Goal: Communication & Community: Participate in discussion

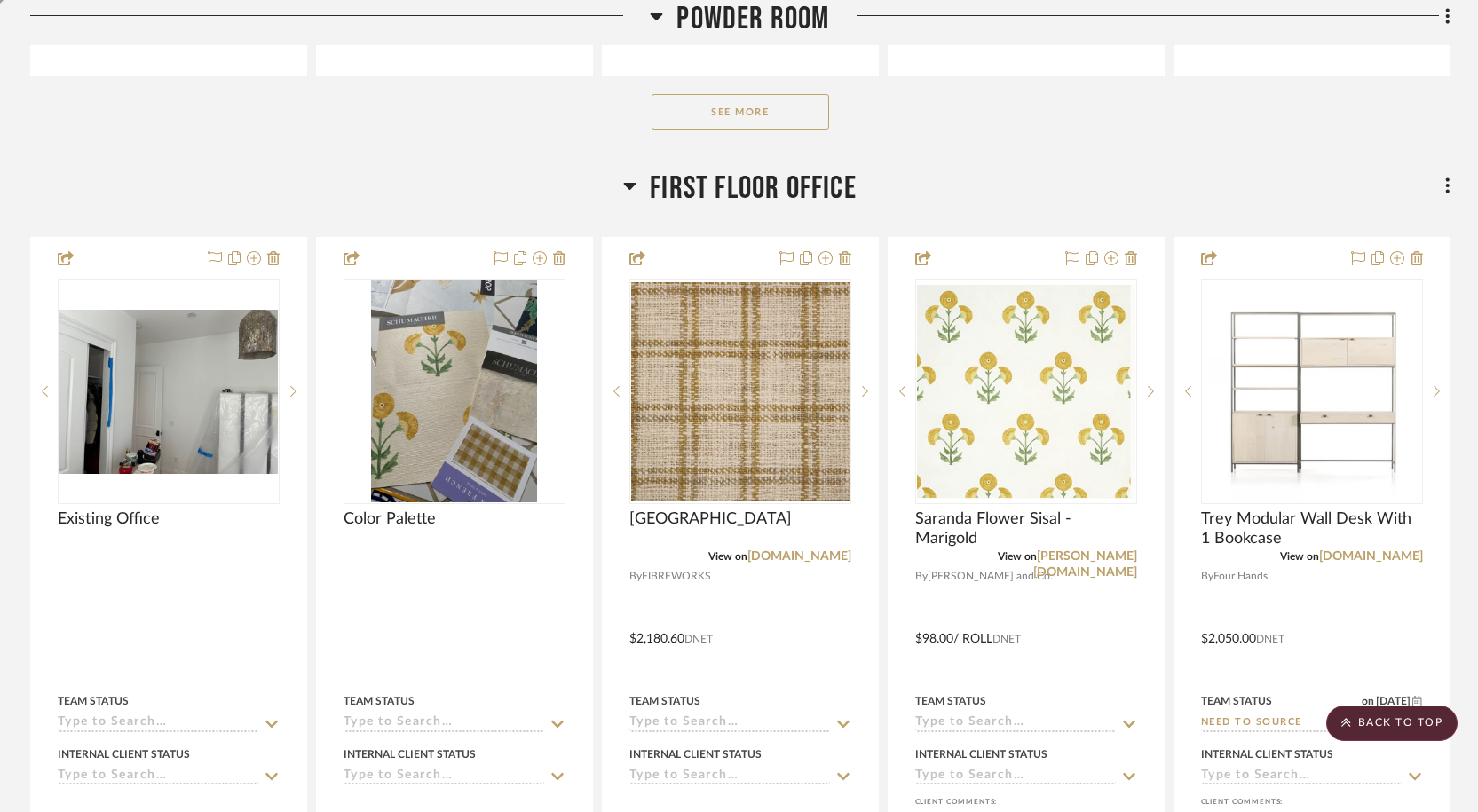
click at [454, 170] on div at bounding box center [327, 193] width 594 height 46
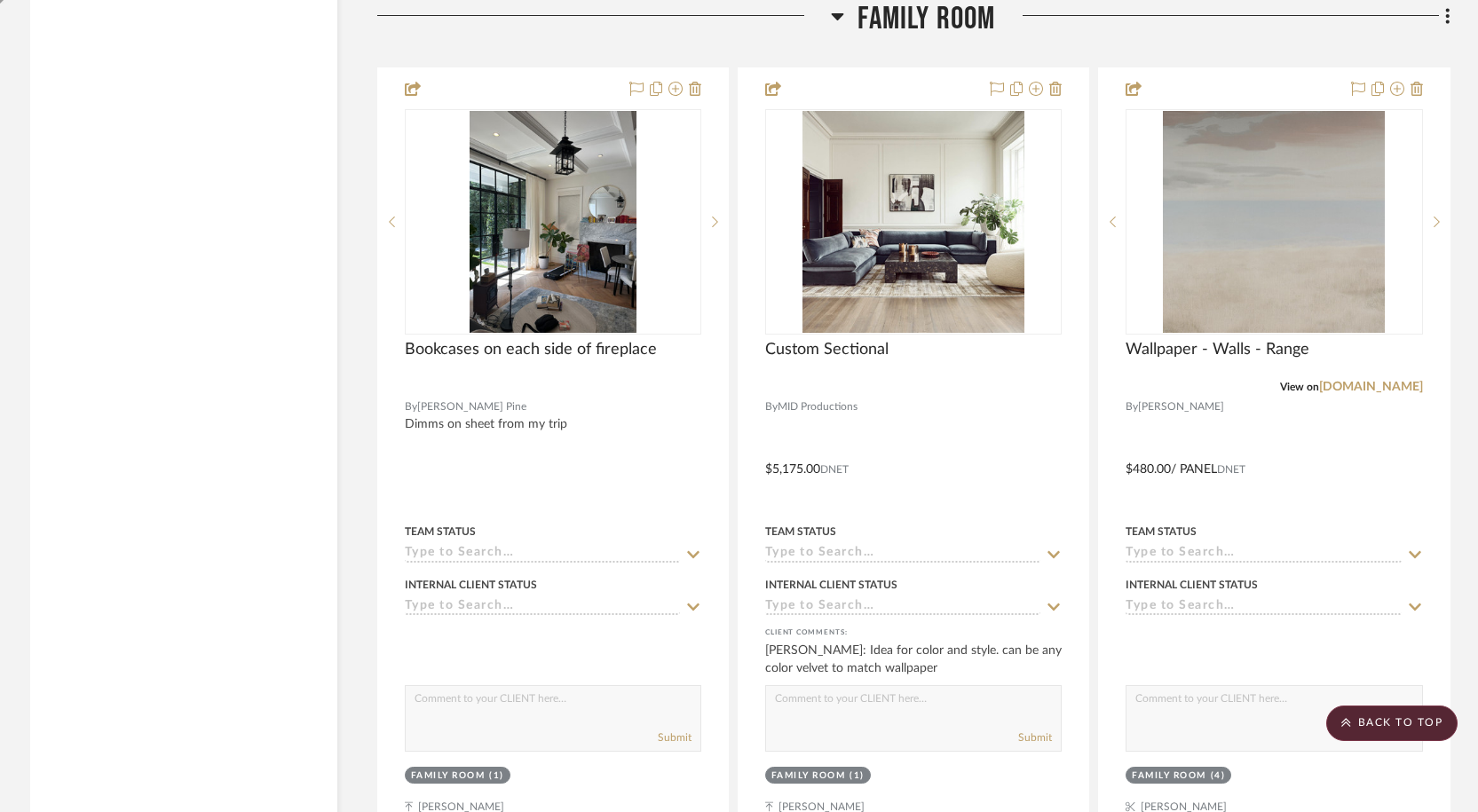
scroll to position [8032, 0]
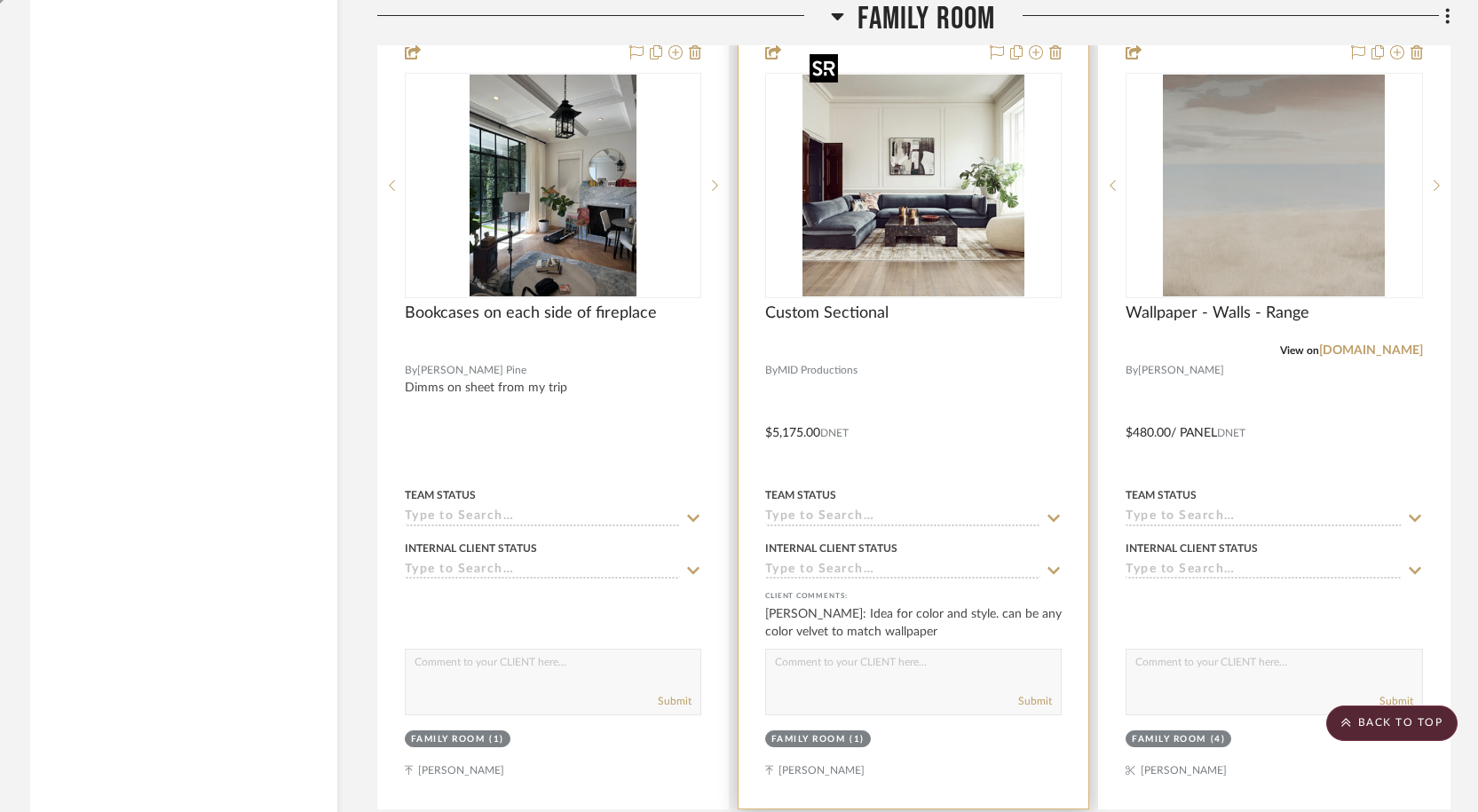
click at [956, 202] on img "0" at bounding box center [913, 185] width 222 height 222
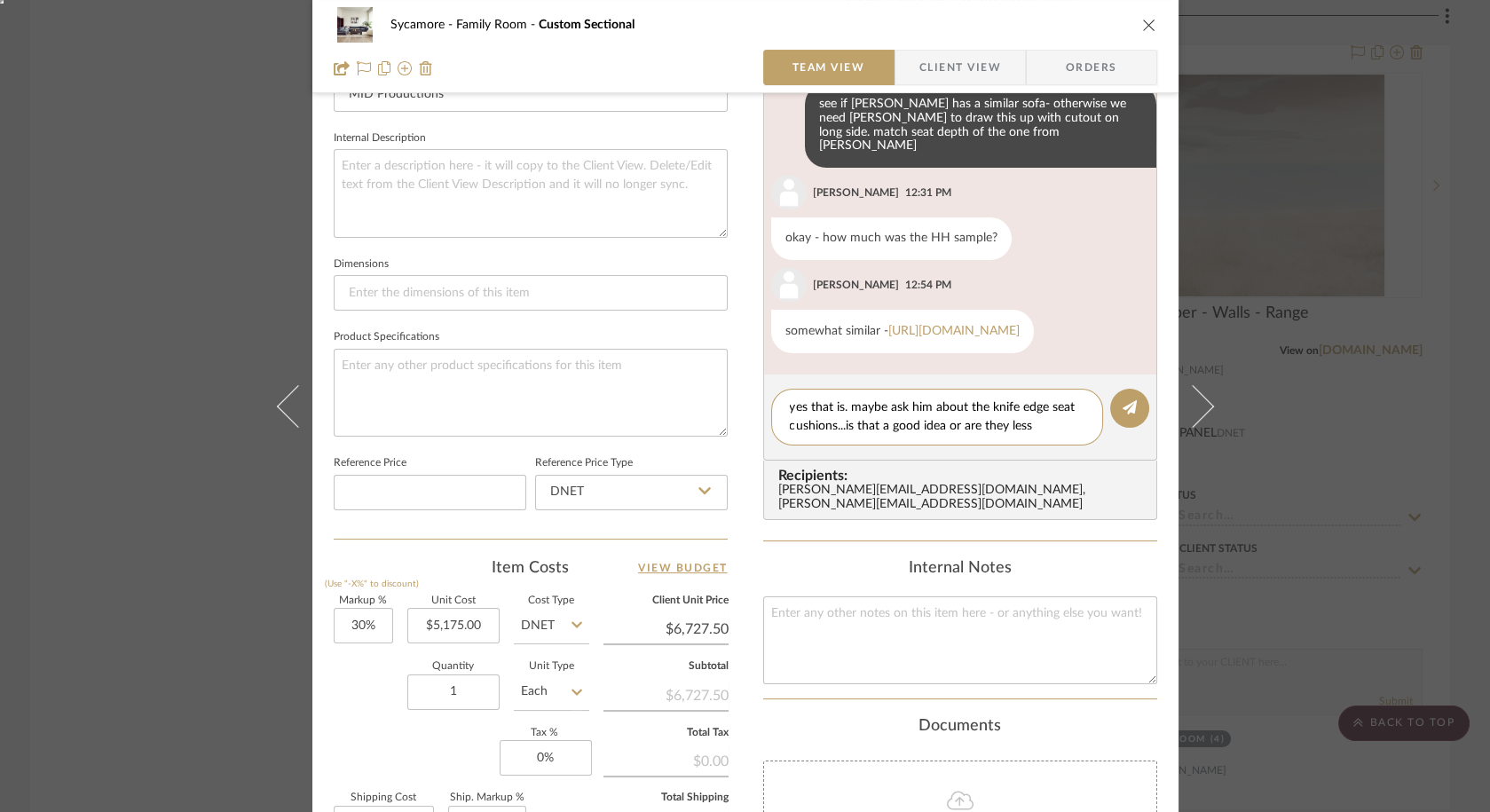
scroll to position [0, 0]
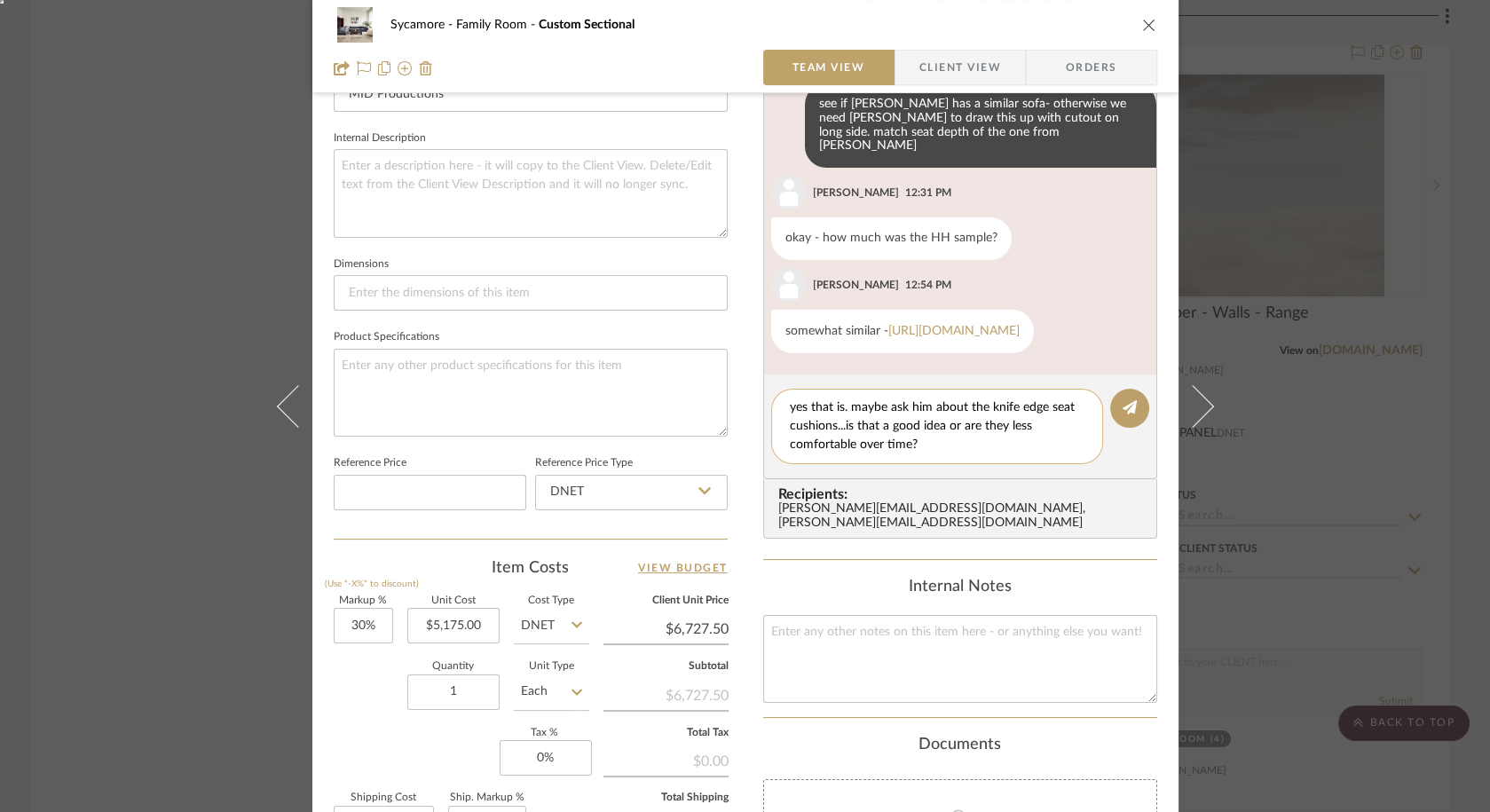
click at [953, 442] on textarea "yes that is. maybe ask him about the knife edge seat cushions...is that a good …" at bounding box center [937, 426] width 295 height 56
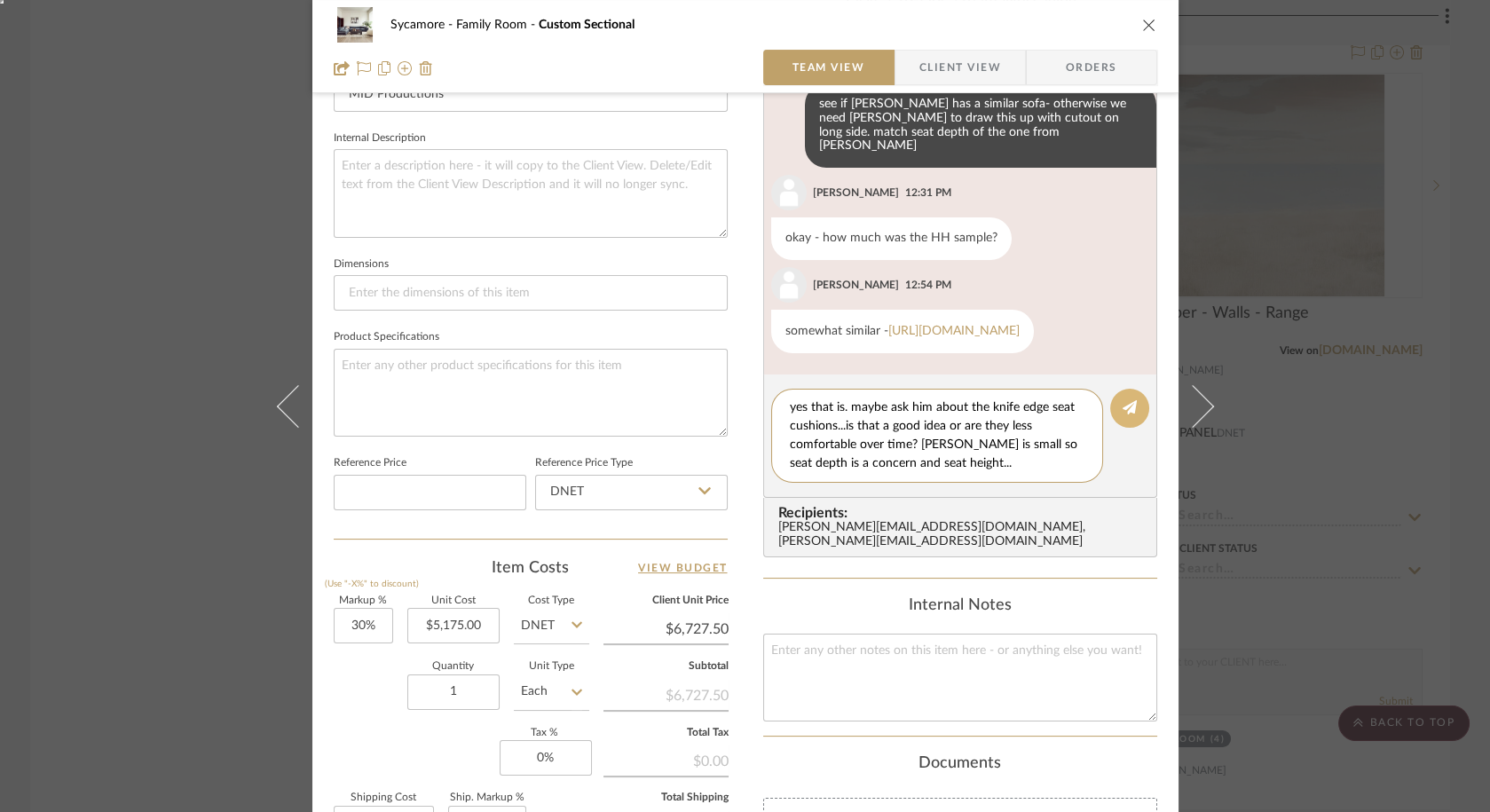
type textarea "yes that is. maybe ask him about the knife edge seat cushions...is that a good …"
click at [1123, 411] on icon at bounding box center [1130, 408] width 15 height 15
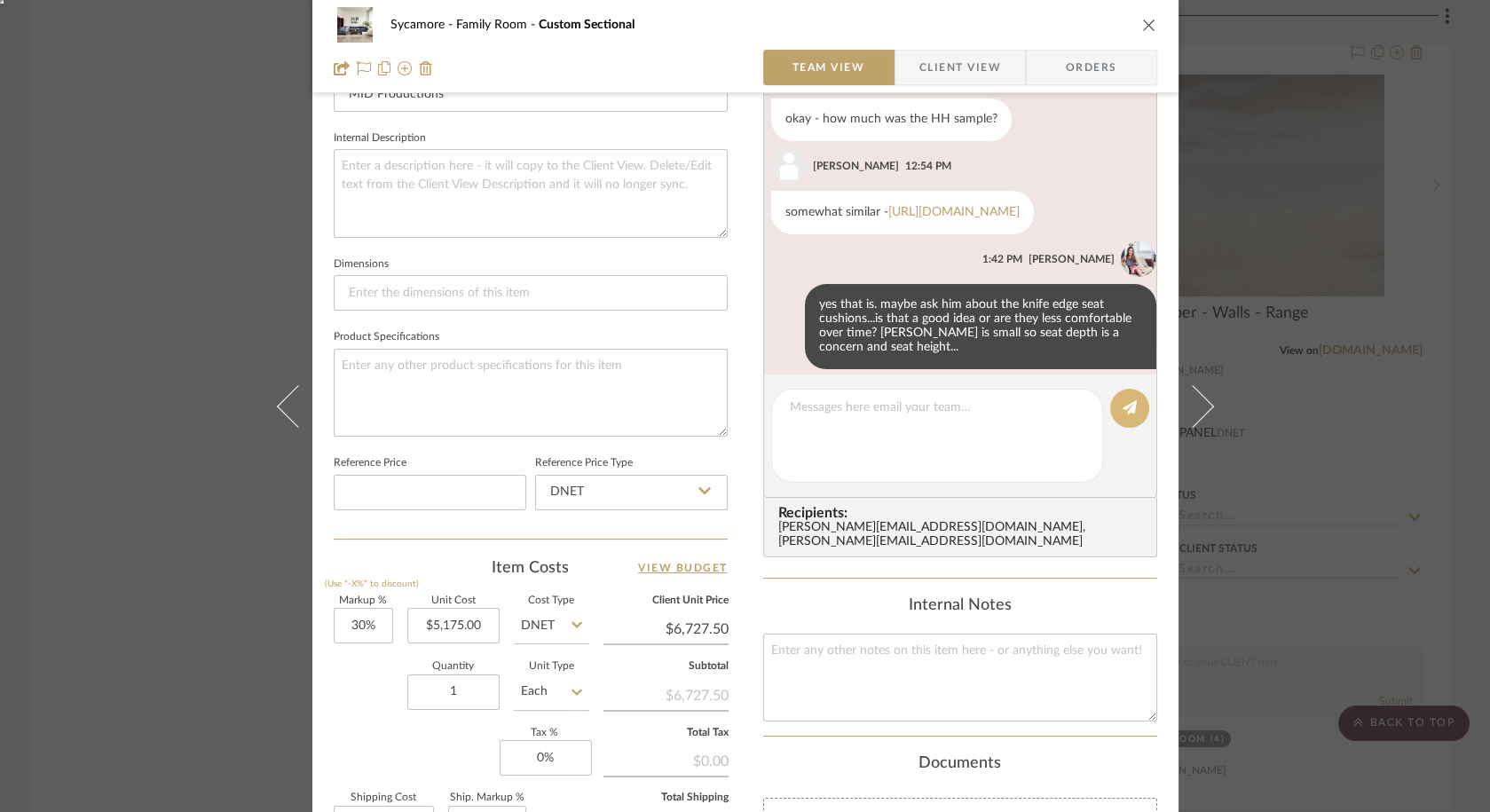
scroll to position [466, 0]
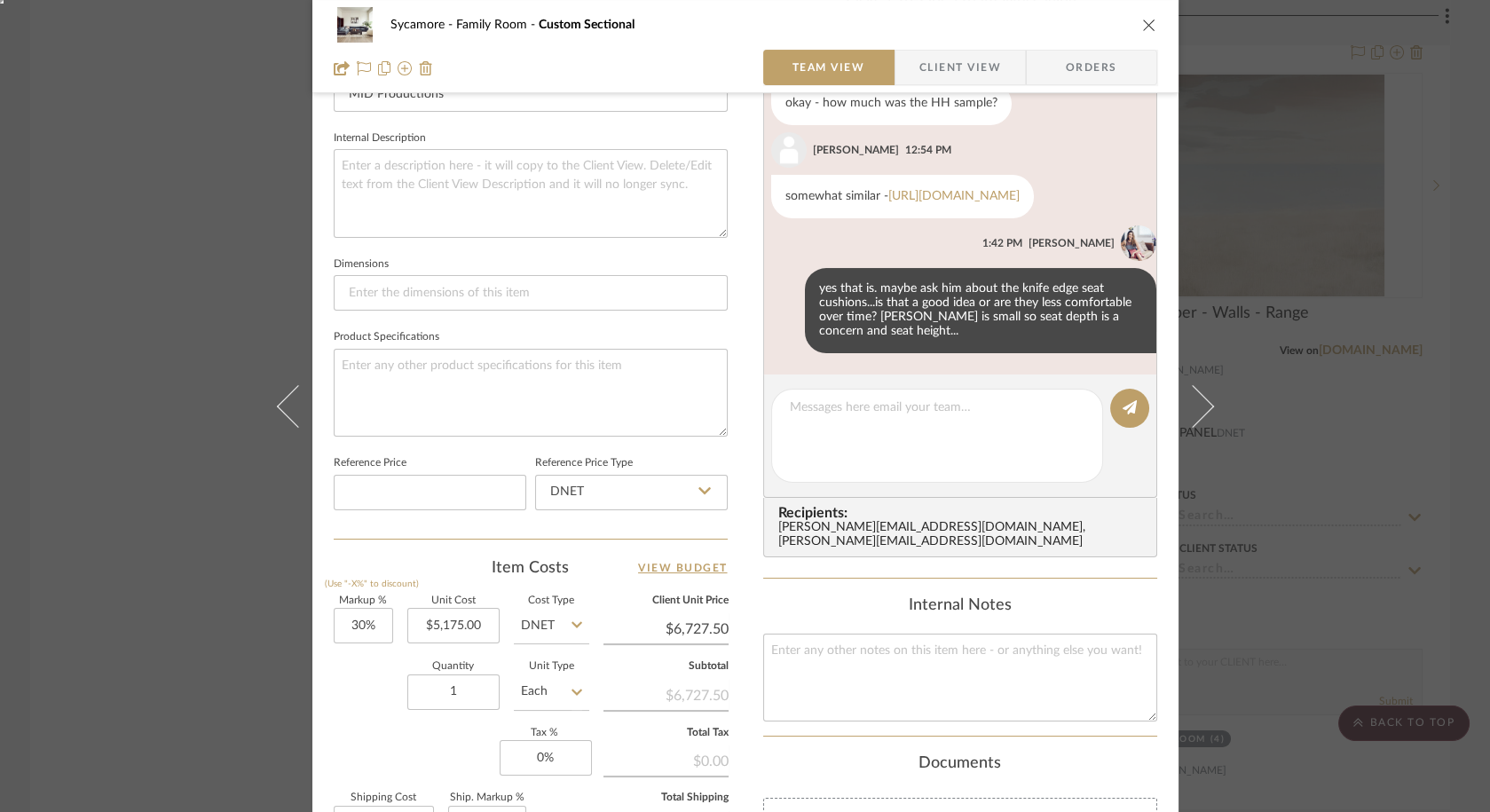
click at [1336, 378] on div "Sycamore Family Room Custom Sectional Team View Client View Orders Team-Facing …" at bounding box center [745, 406] width 1490 height 812
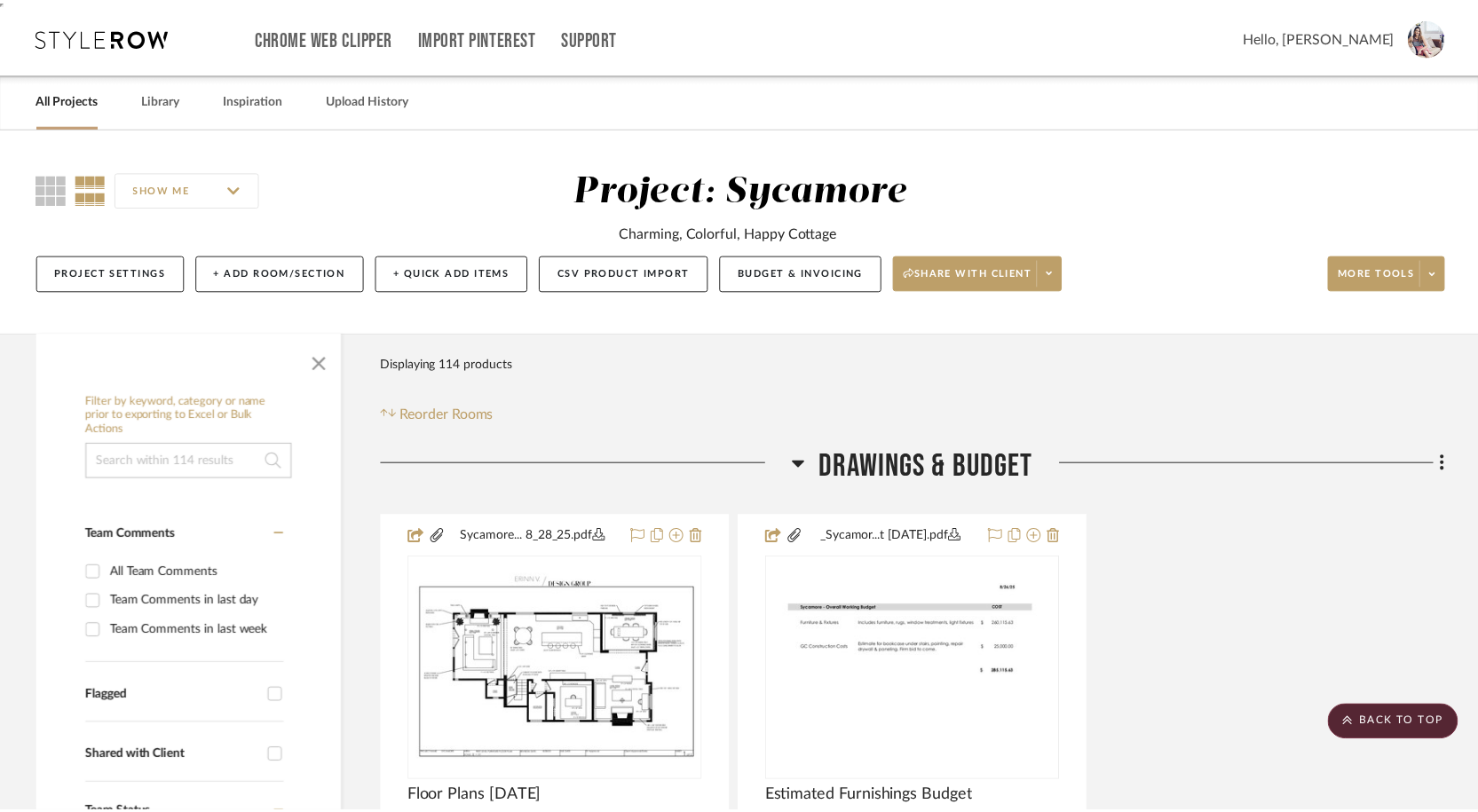
scroll to position [8032, 0]
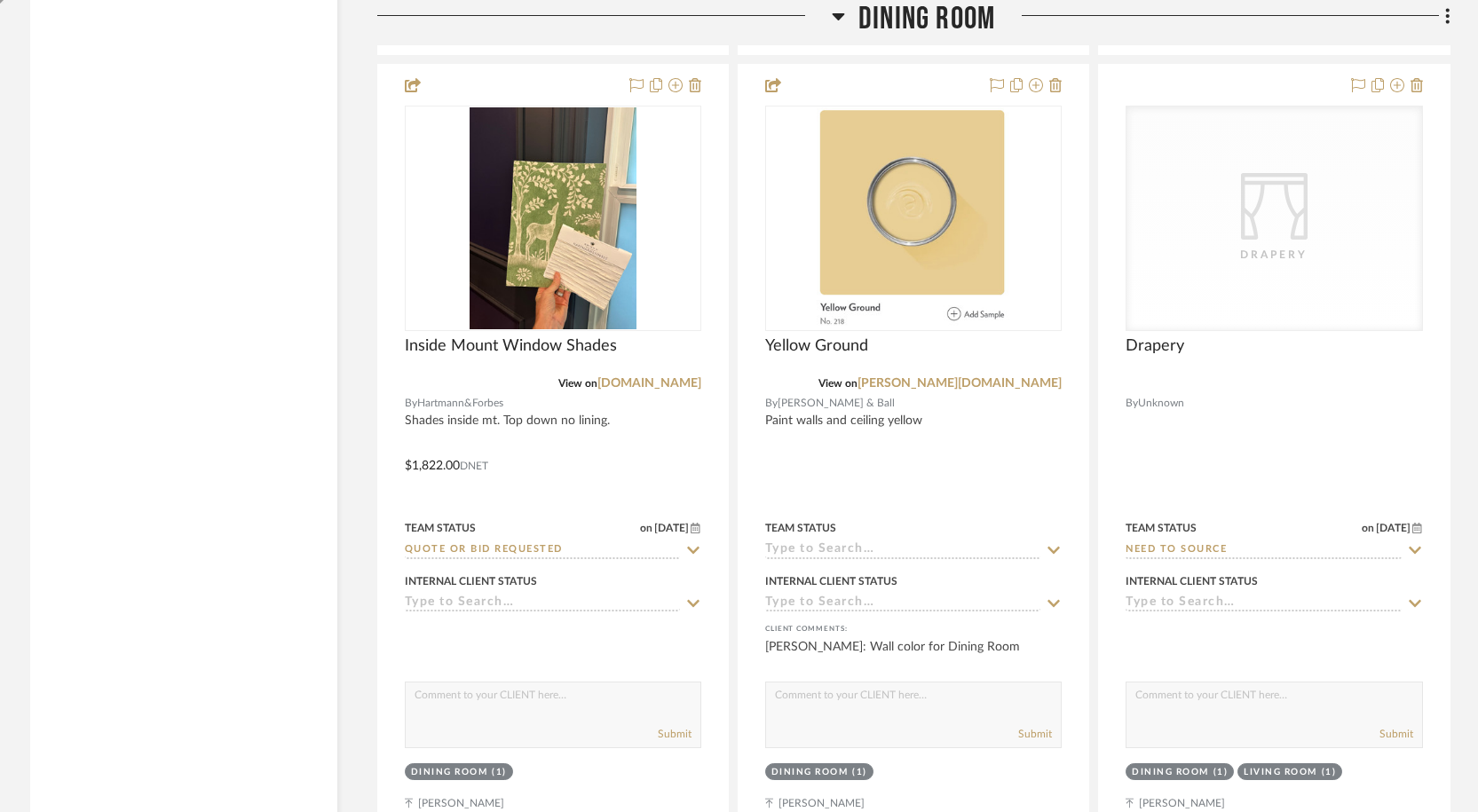
scroll to position [4666, 0]
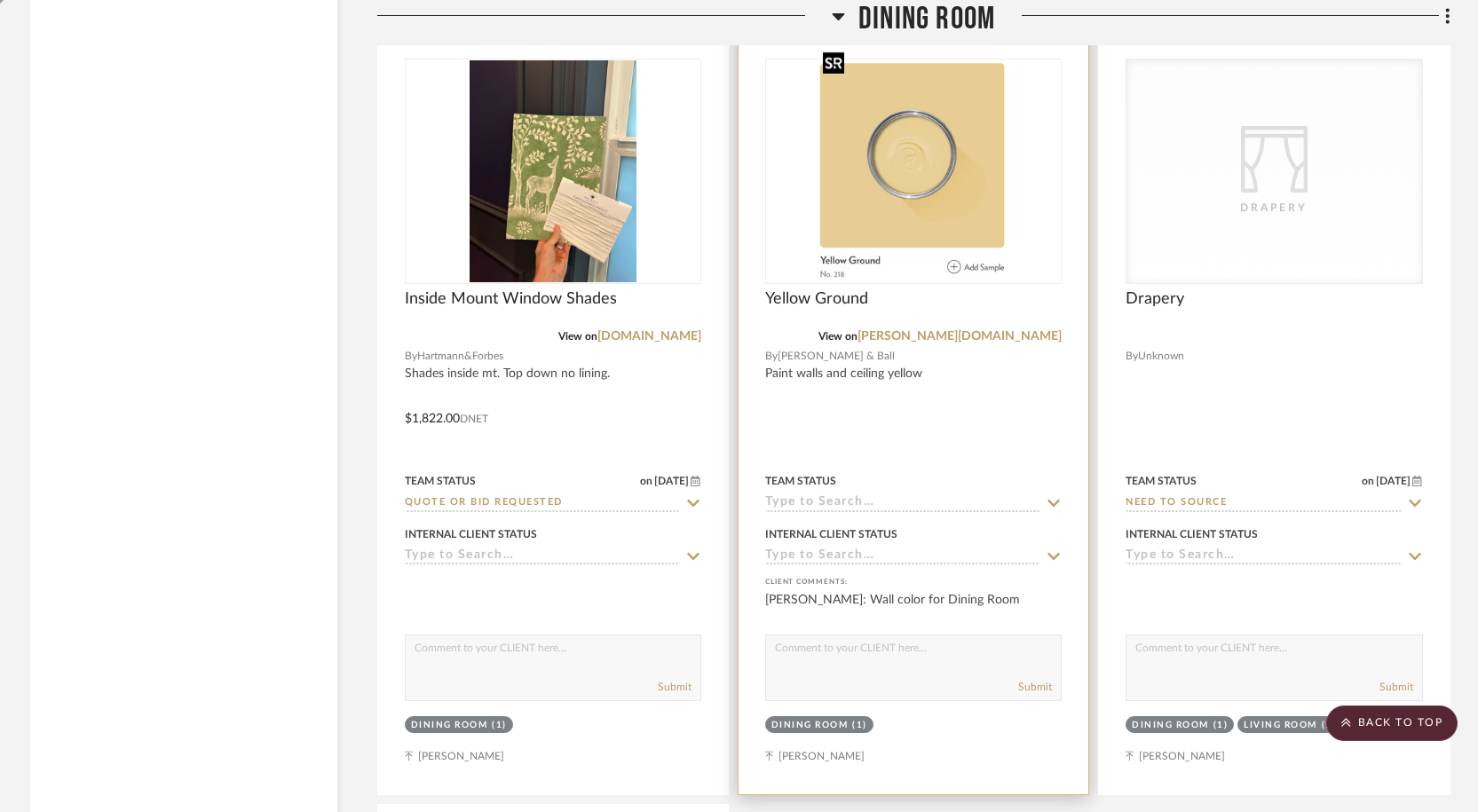
click at [917, 165] on img "0" at bounding box center [914, 171] width 194 height 222
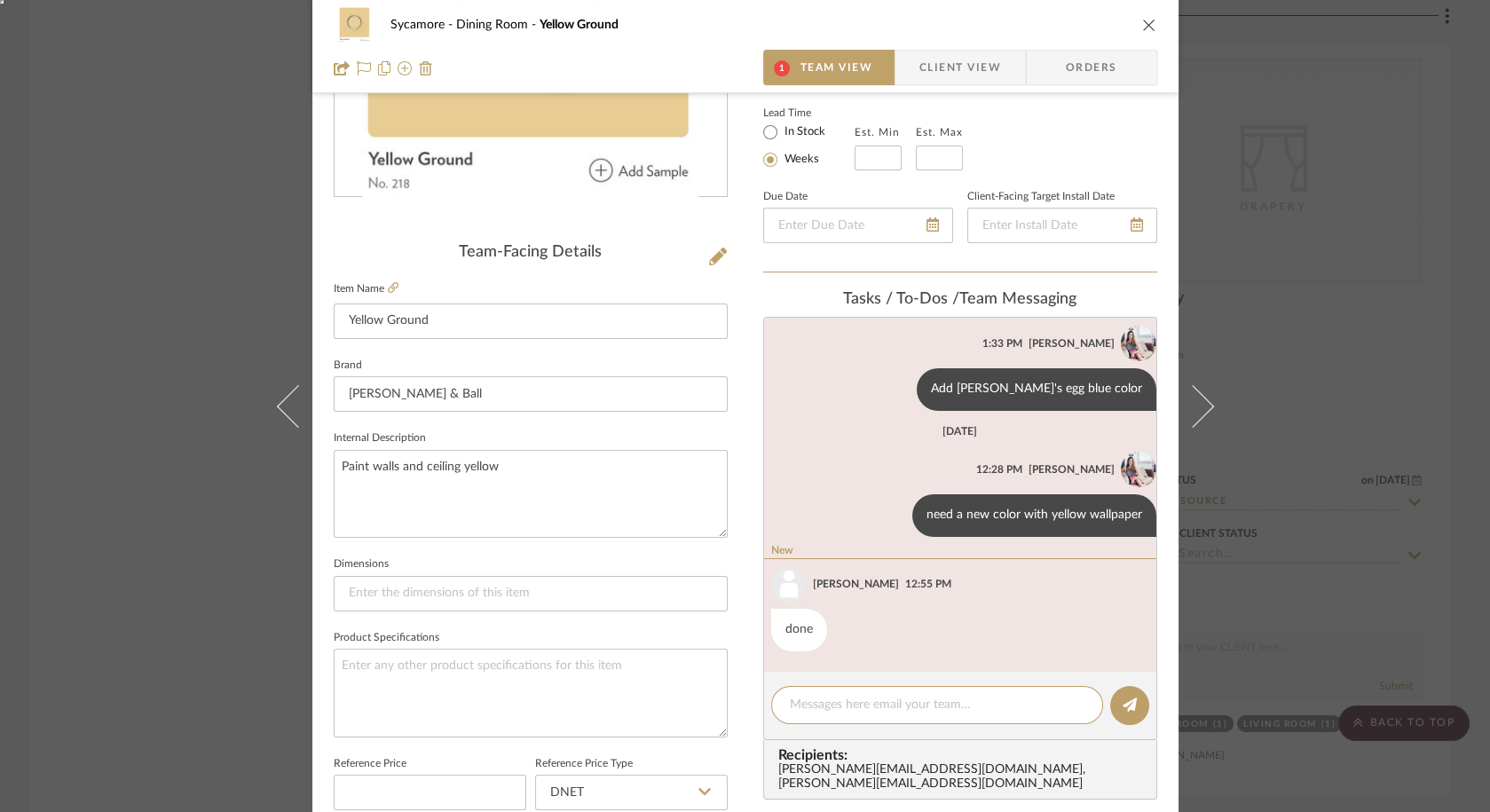
scroll to position [417, 0]
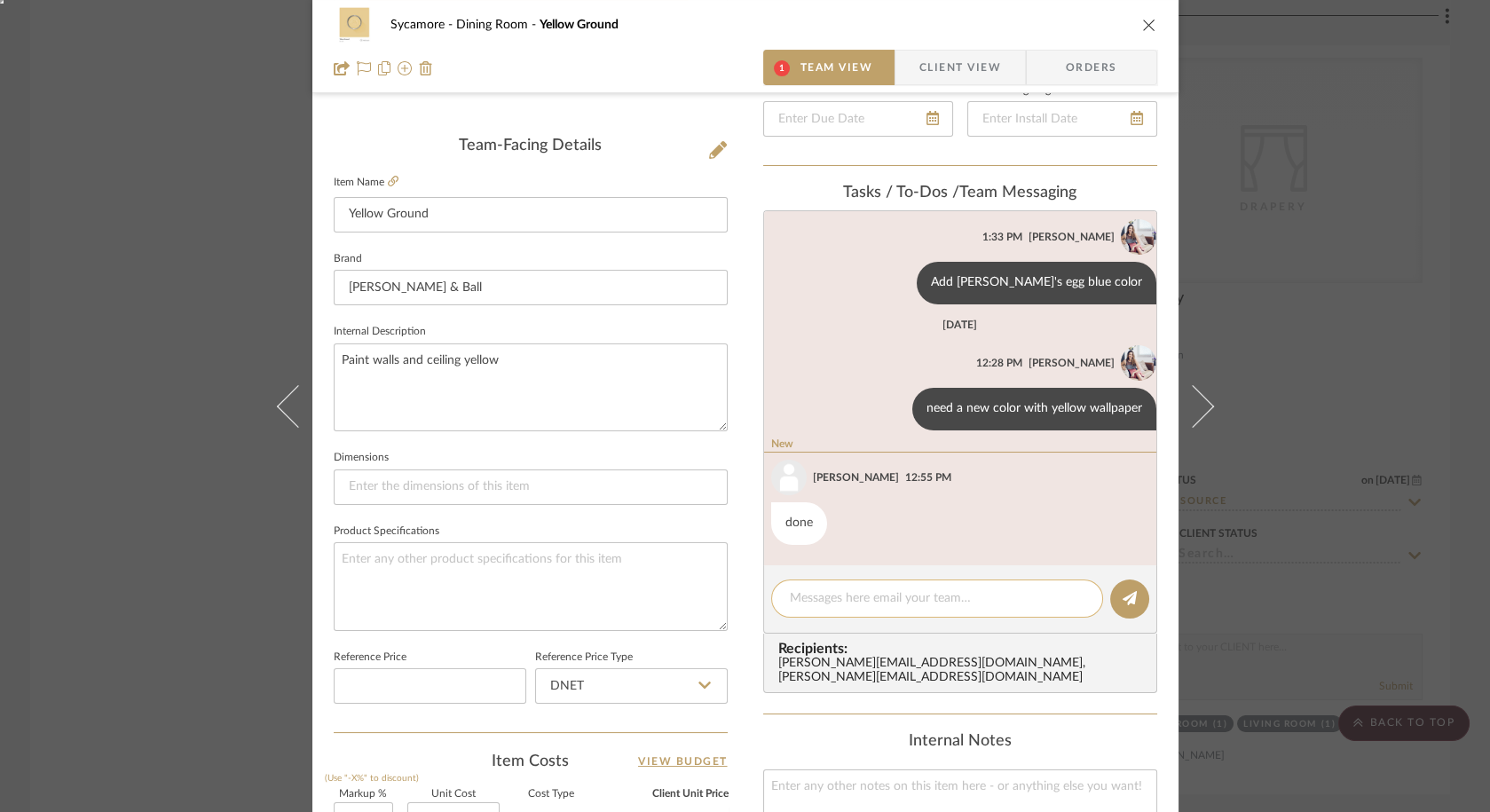
click at [876, 606] on div at bounding box center [937, 599] width 332 height 38
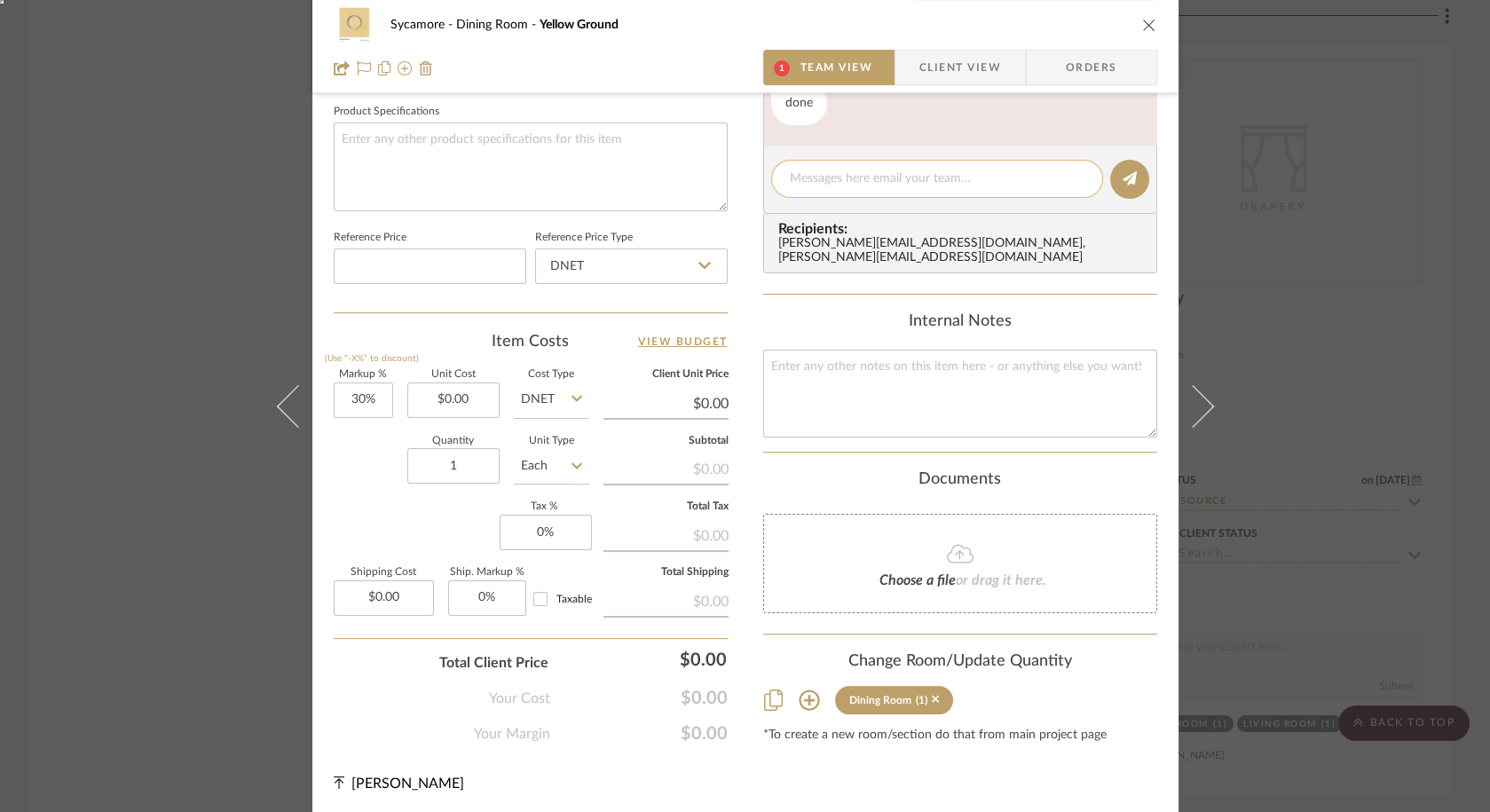
click at [803, 174] on textarea at bounding box center [937, 179] width 295 height 18
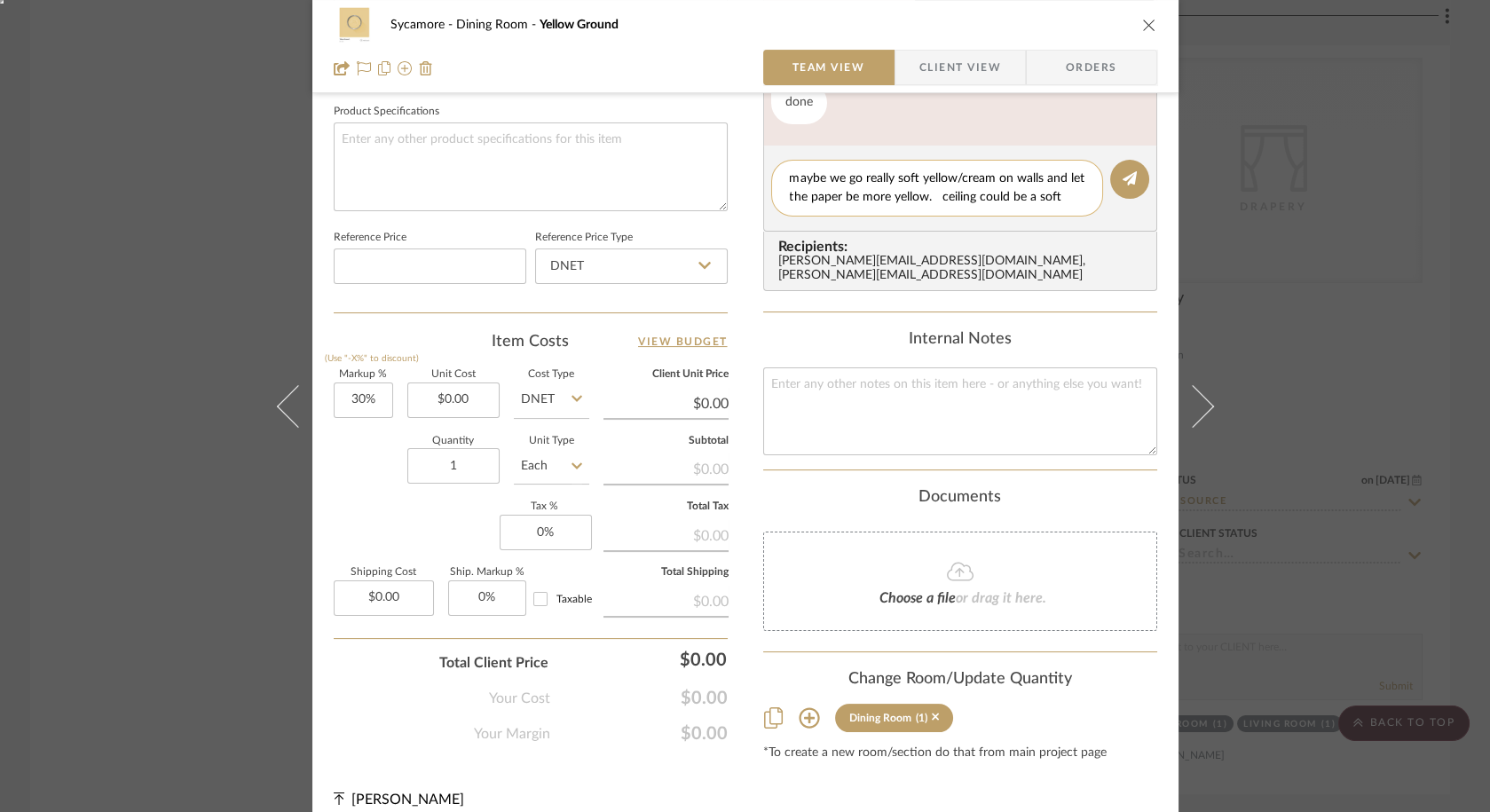
scroll to position [0, 0]
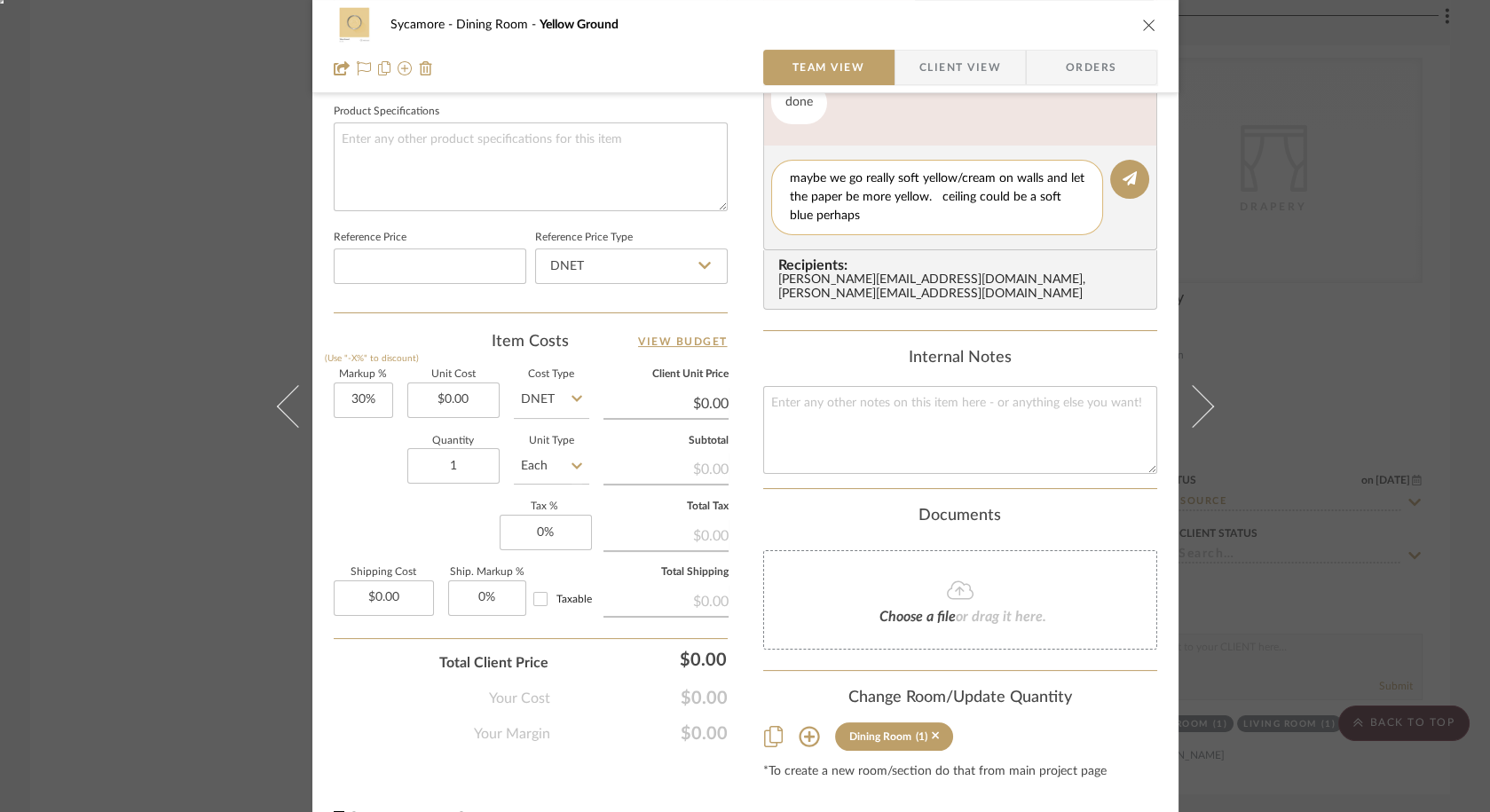
drag, startPoint x: 936, startPoint y: 196, endPoint x: 936, endPoint y: 219, distance: 23.0
click at [936, 219] on textarea "maybe we go really soft yellow/cream on walls and let the paper be more yellow.…" at bounding box center [937, 197] width 295 height 56
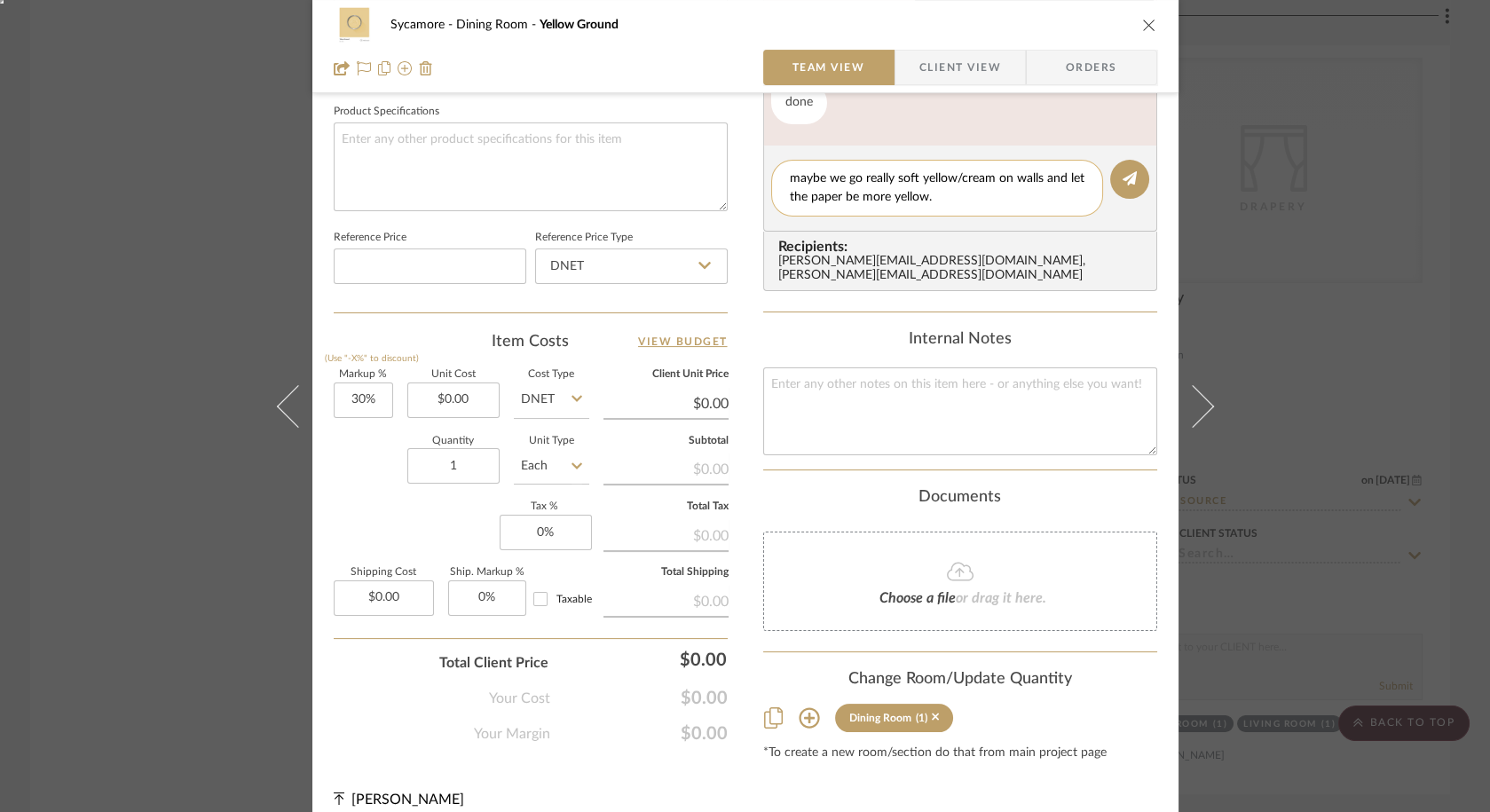
type textarea "maybe we go really soft yellow/cream on walls and let the paper be more yellow."
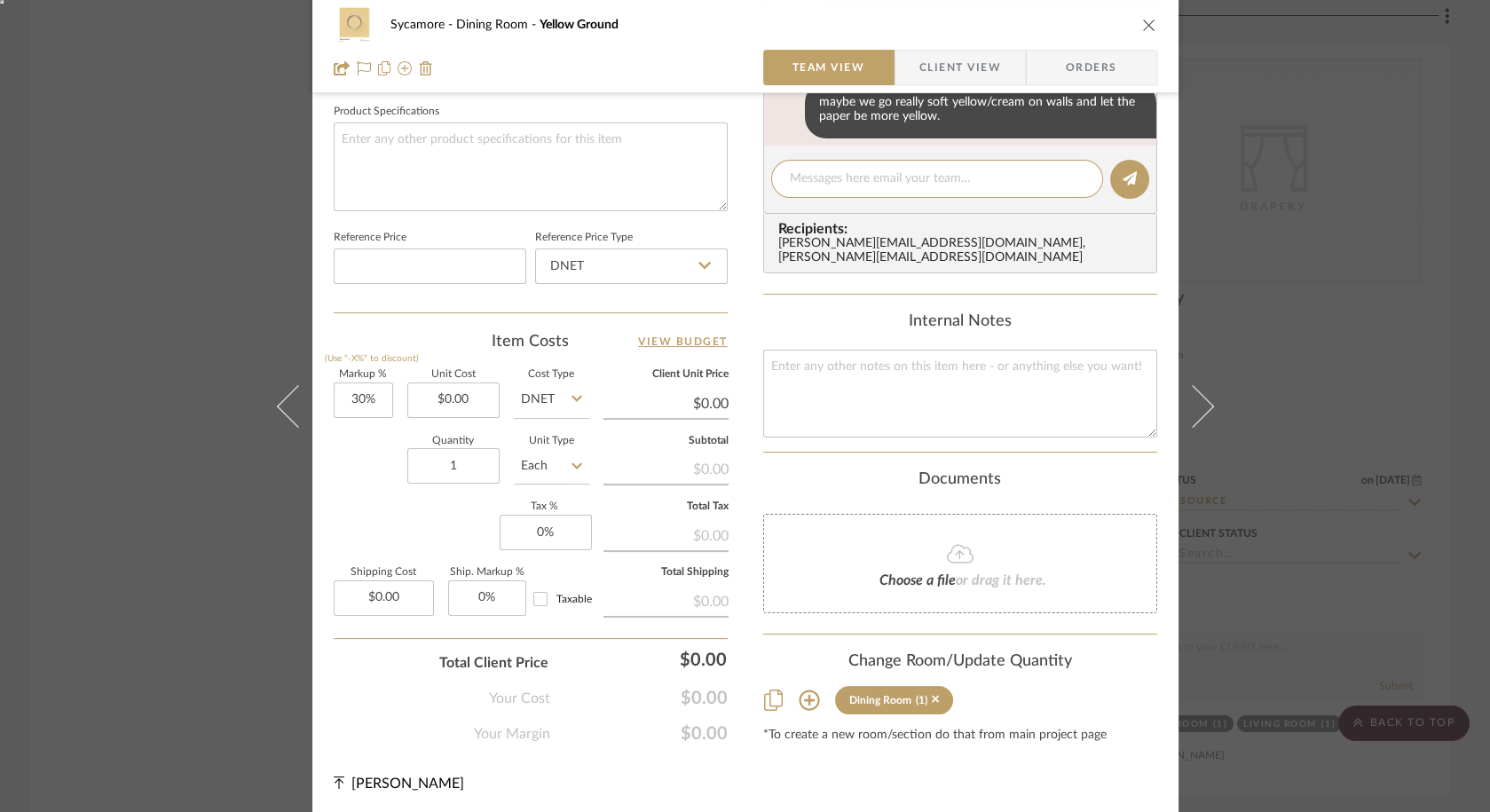
scroll to position [118, 0]
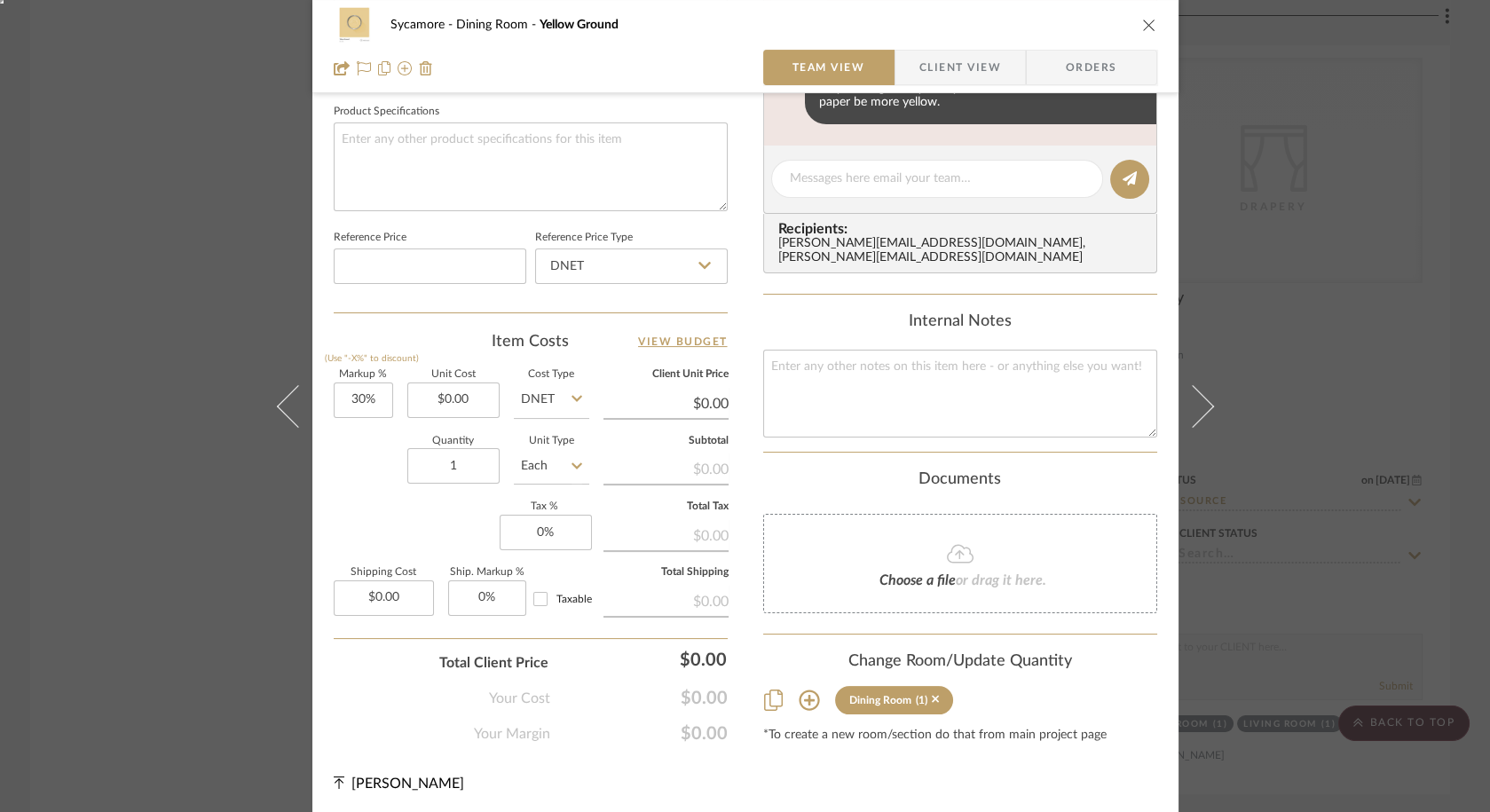
click at [1274, 230] on div "Sycamore Dining Room Yellow Ground Team View Client View Orders Team-Facing Det…" at bounding box center [745, 406] width 1490 height 812
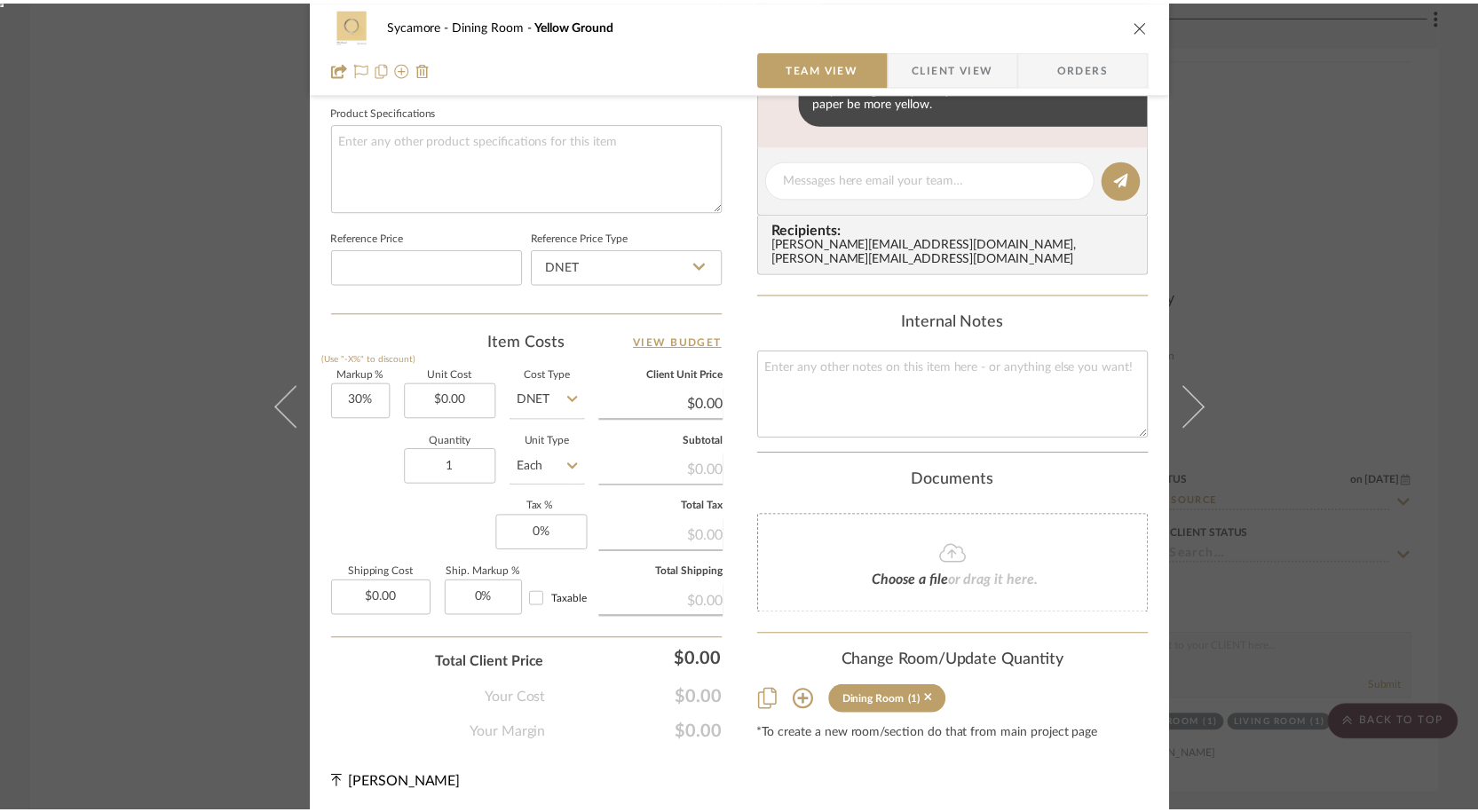
scroll to position [4666, 0]
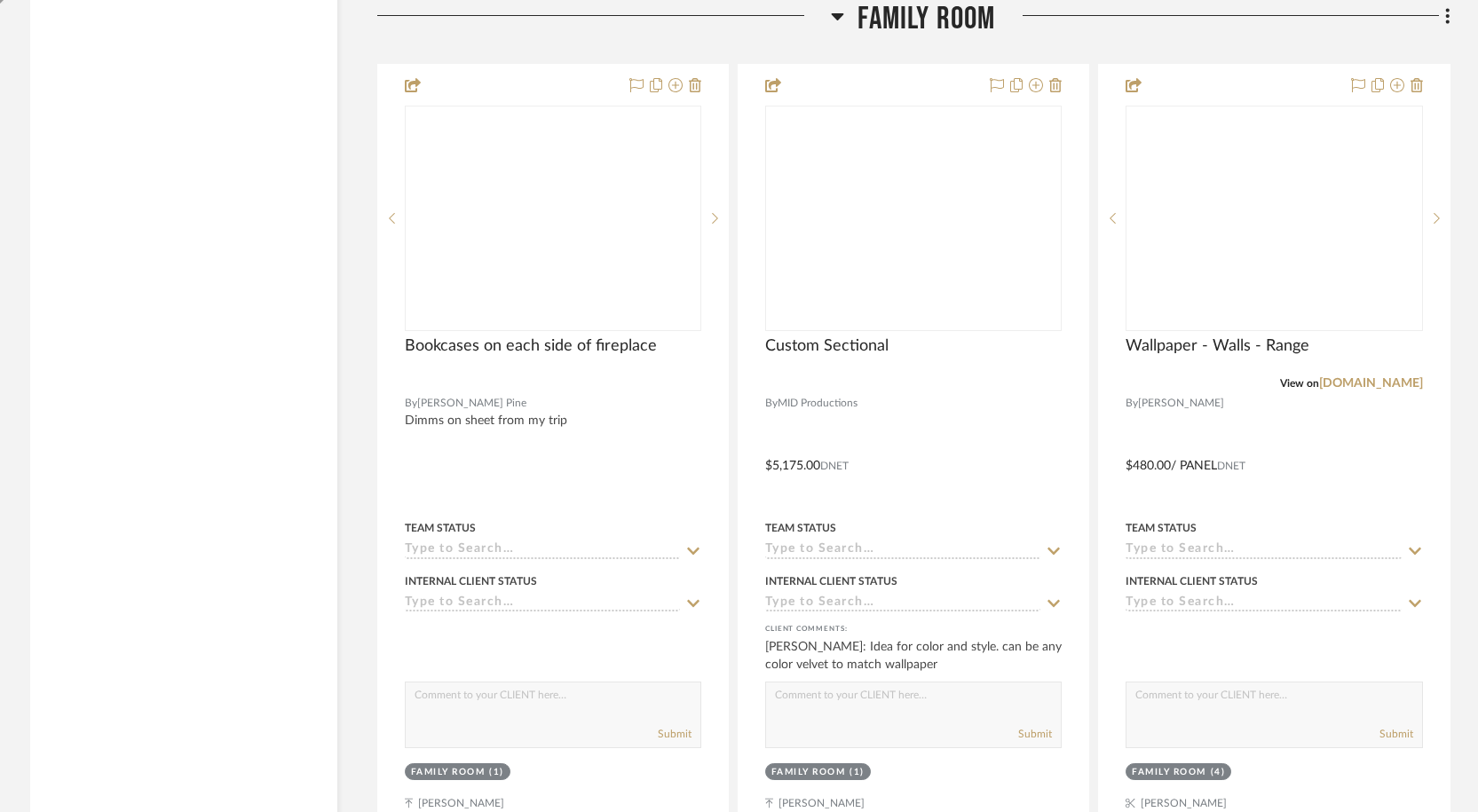
scroll to position [8032, 0]
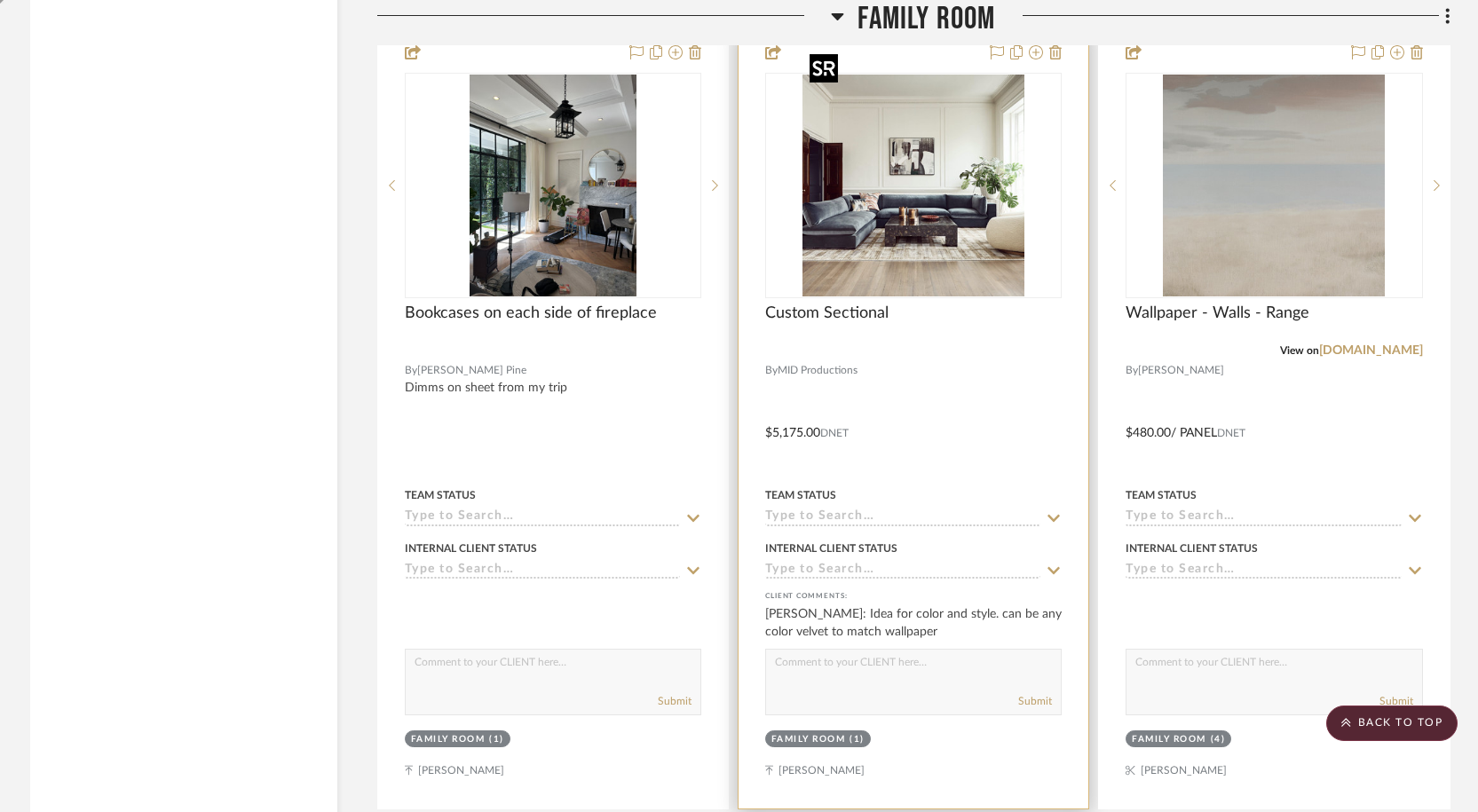
click at [891, 135] on img "0" at bounding box center [913, 185] width 222 height 222
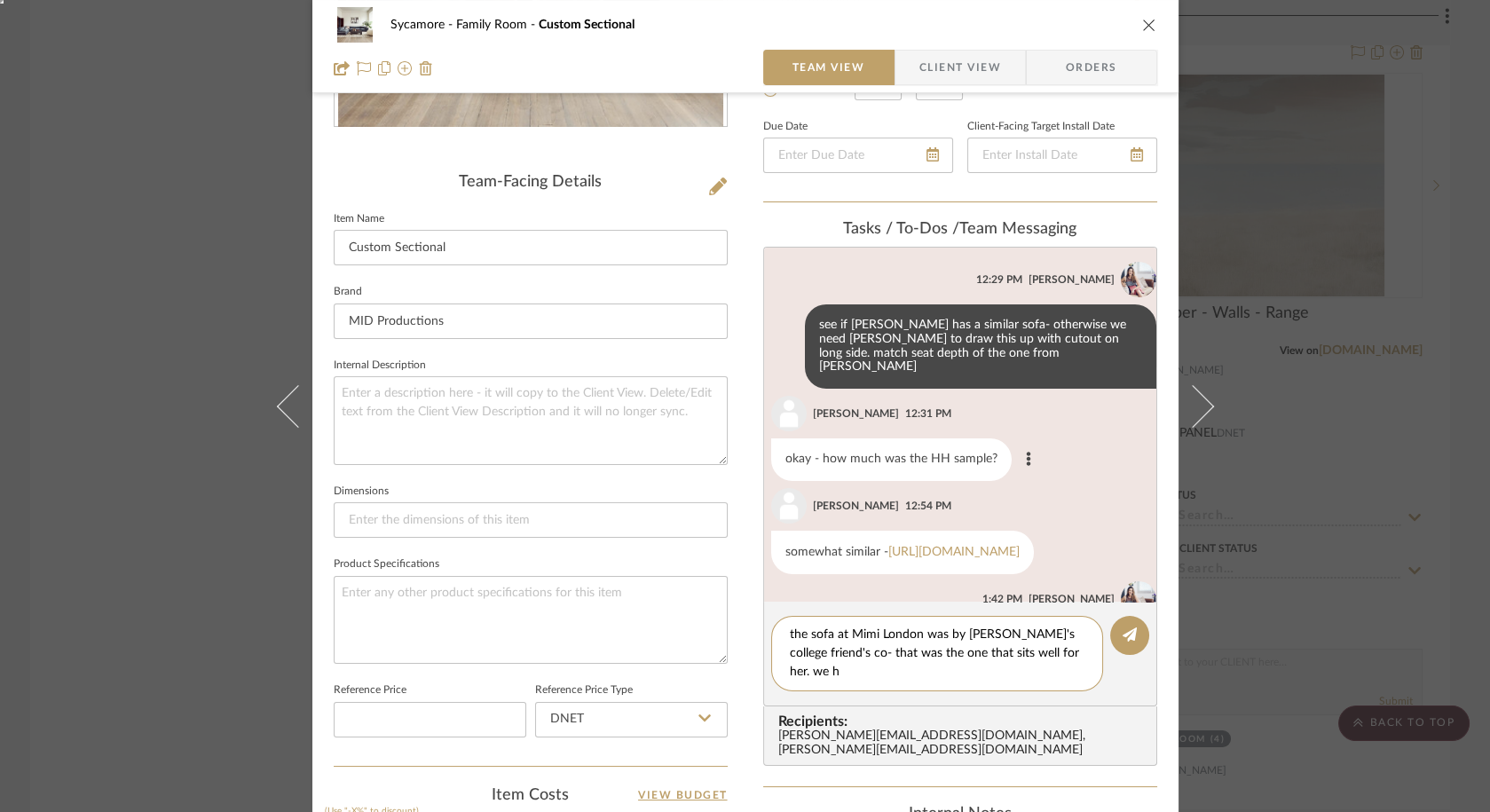
scroll to position [0, 0]
type textarea "the sofa at Mimi London was by Brett's college friend's co- that was the one th…"
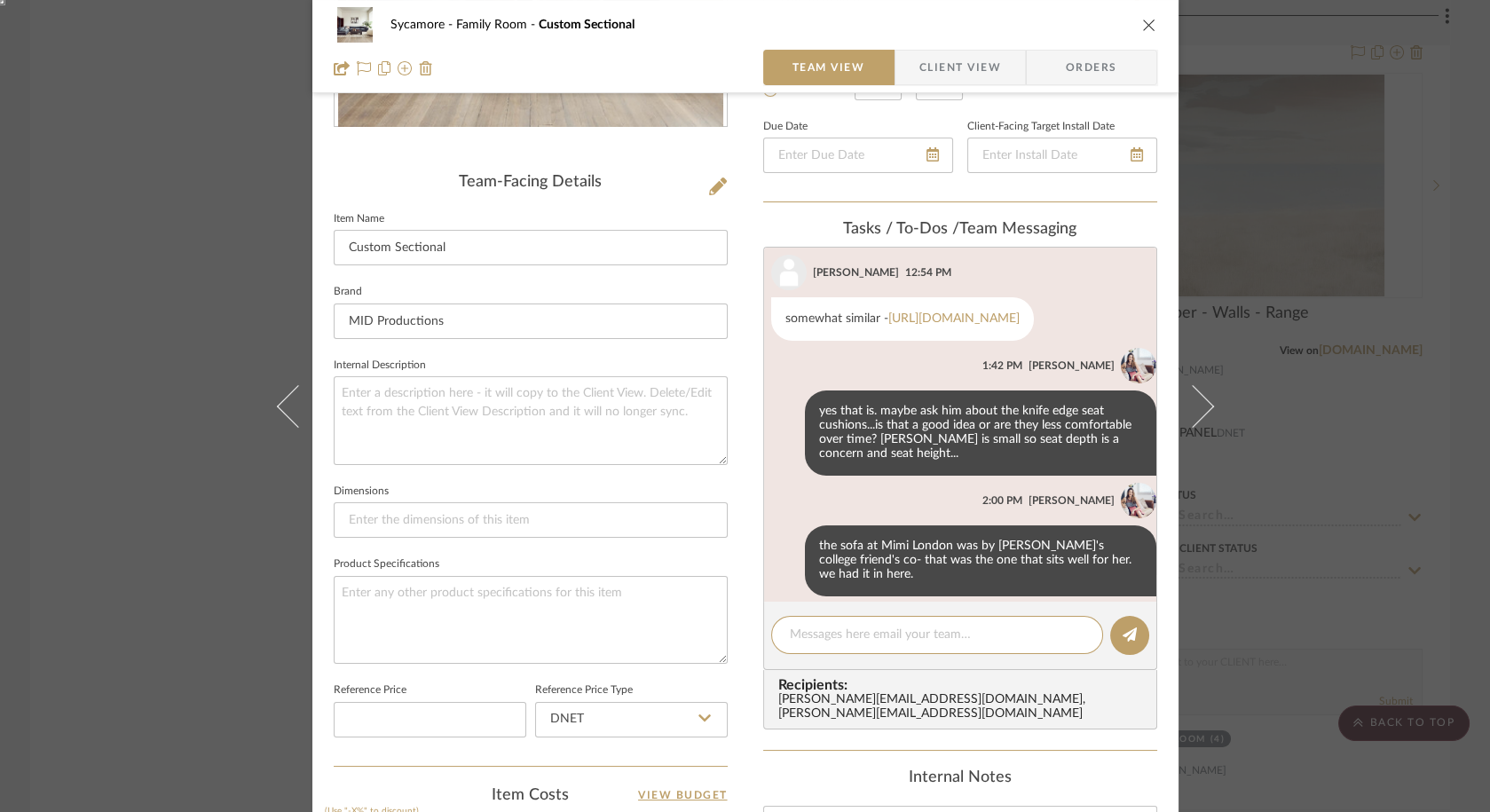
scroll to position [572, 0]
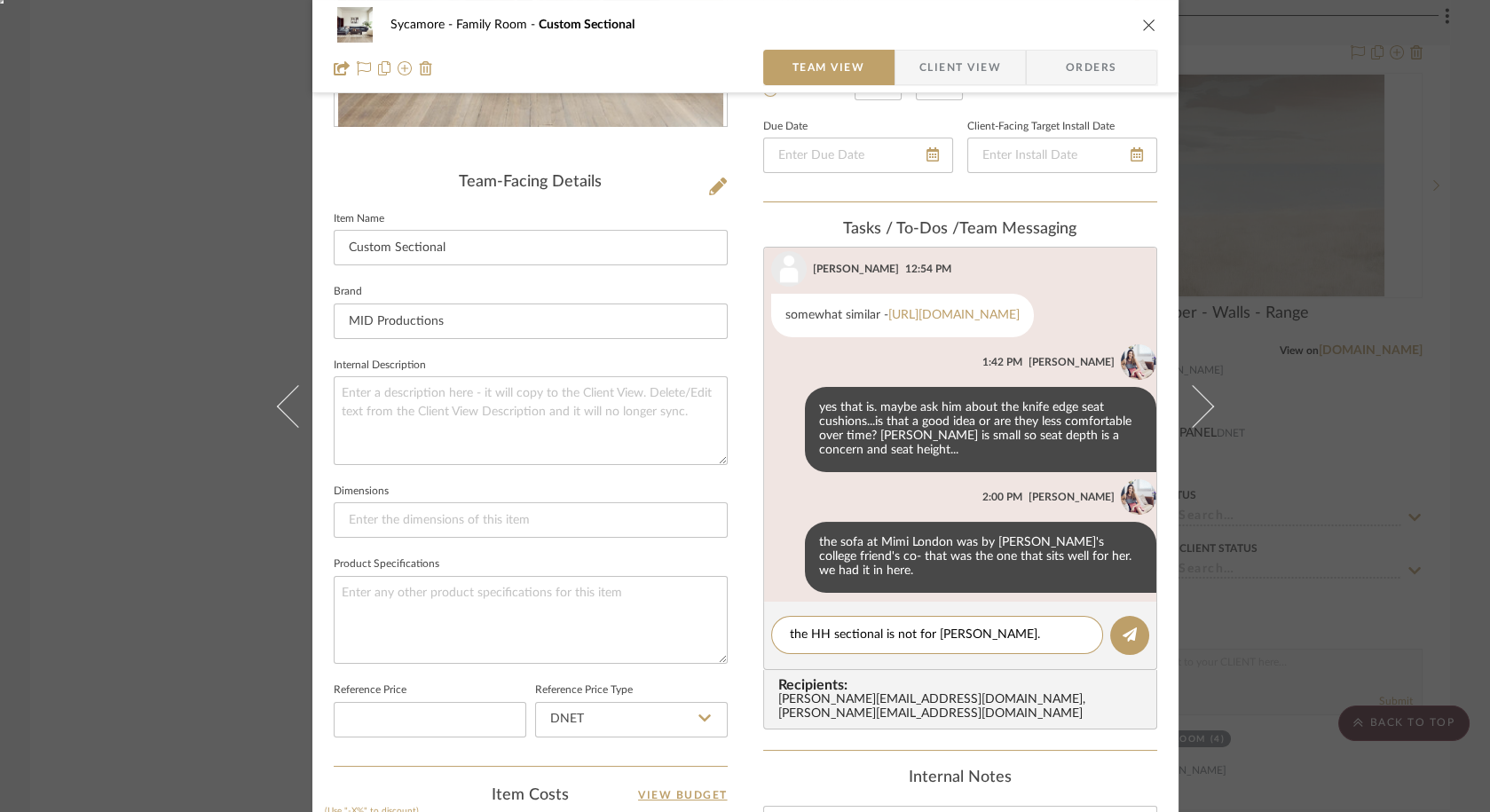
type textarea "the HH sectional is not for amanda."
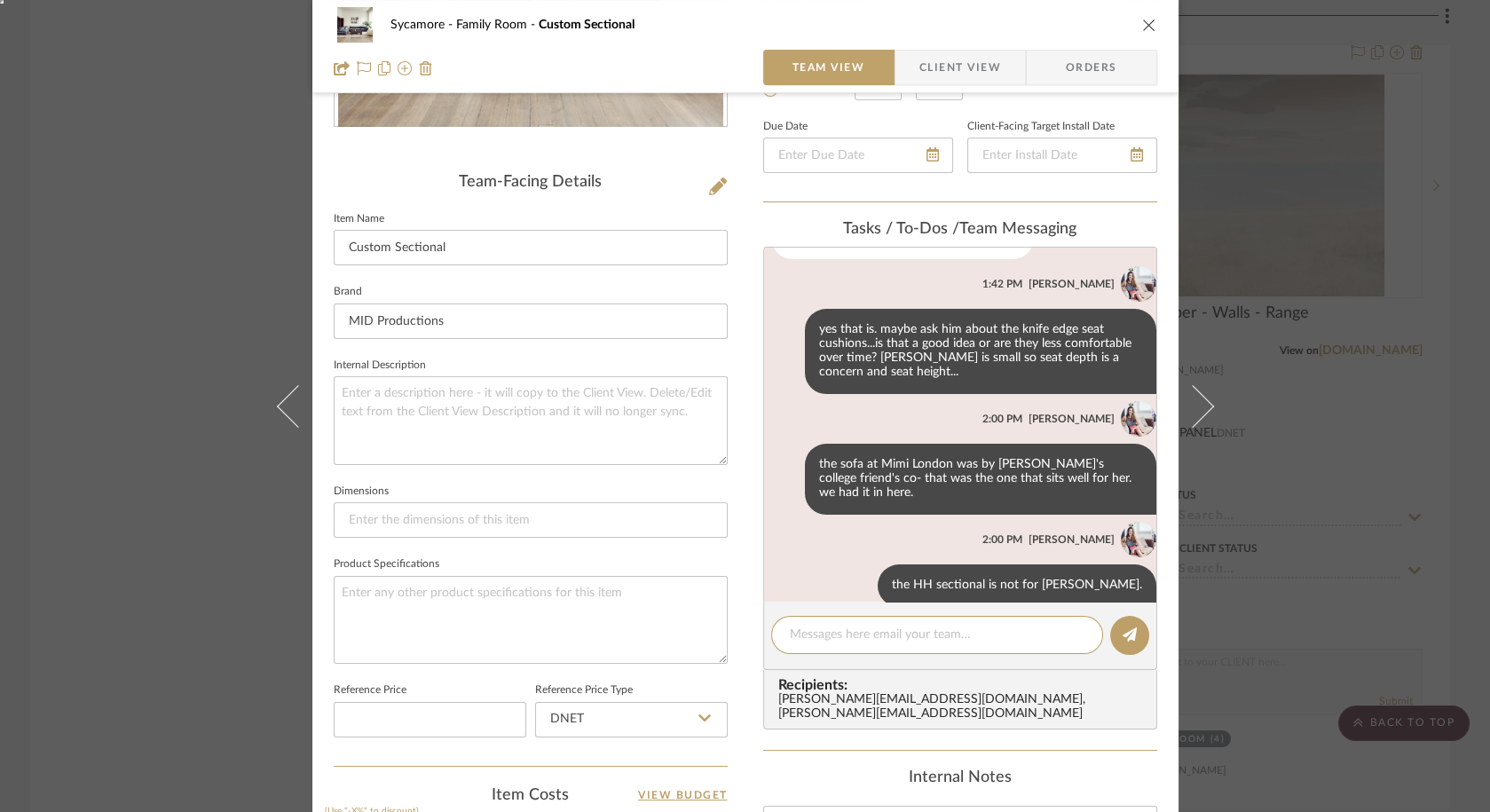
scroll to position [664, 0]
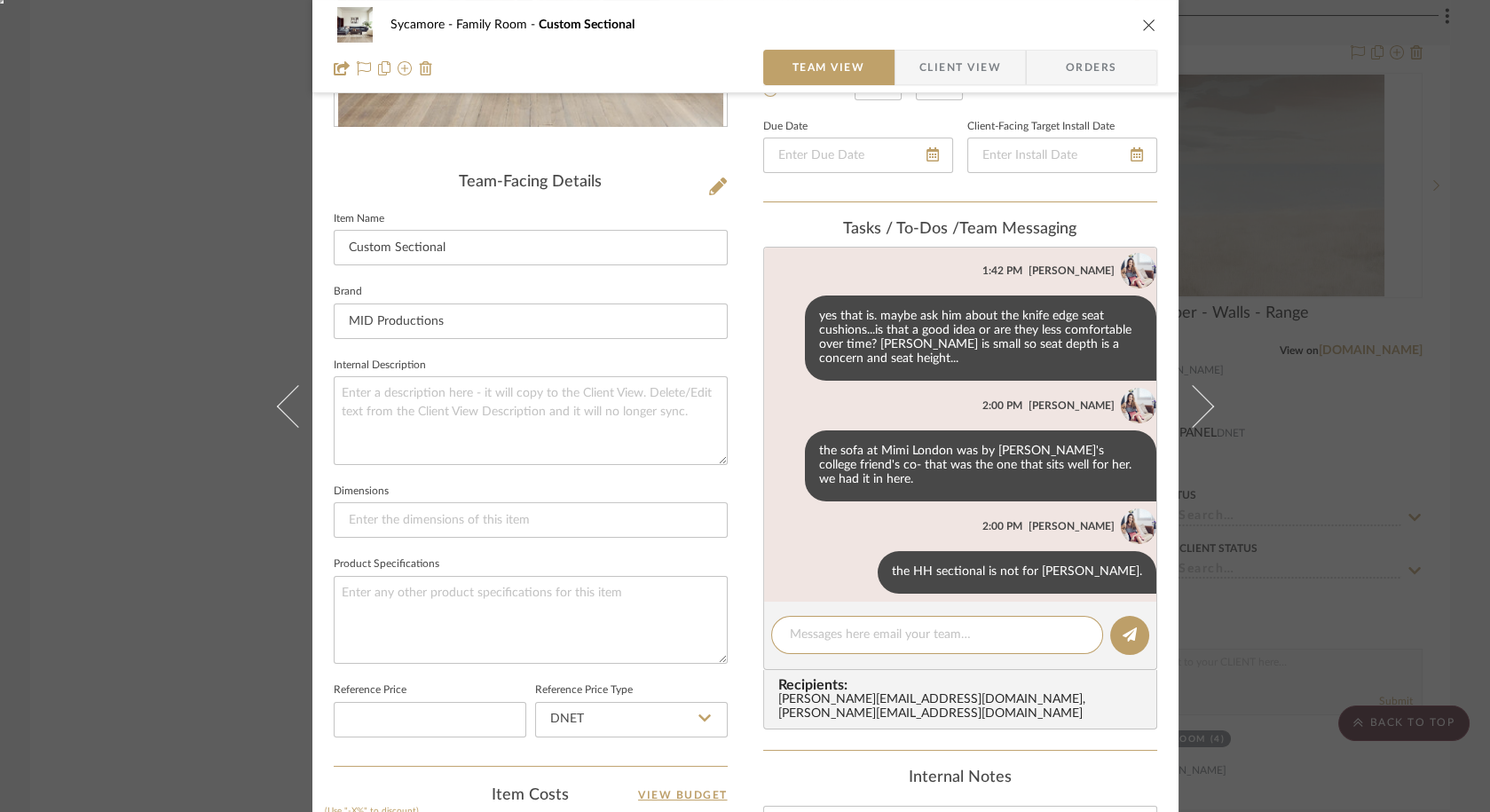
click at [1360, 567] on div "Sycamore Family Room Custom Sectional Team View Client View Orders Team-Facing …" at bounding box center [745, 406] width 1490 height 812
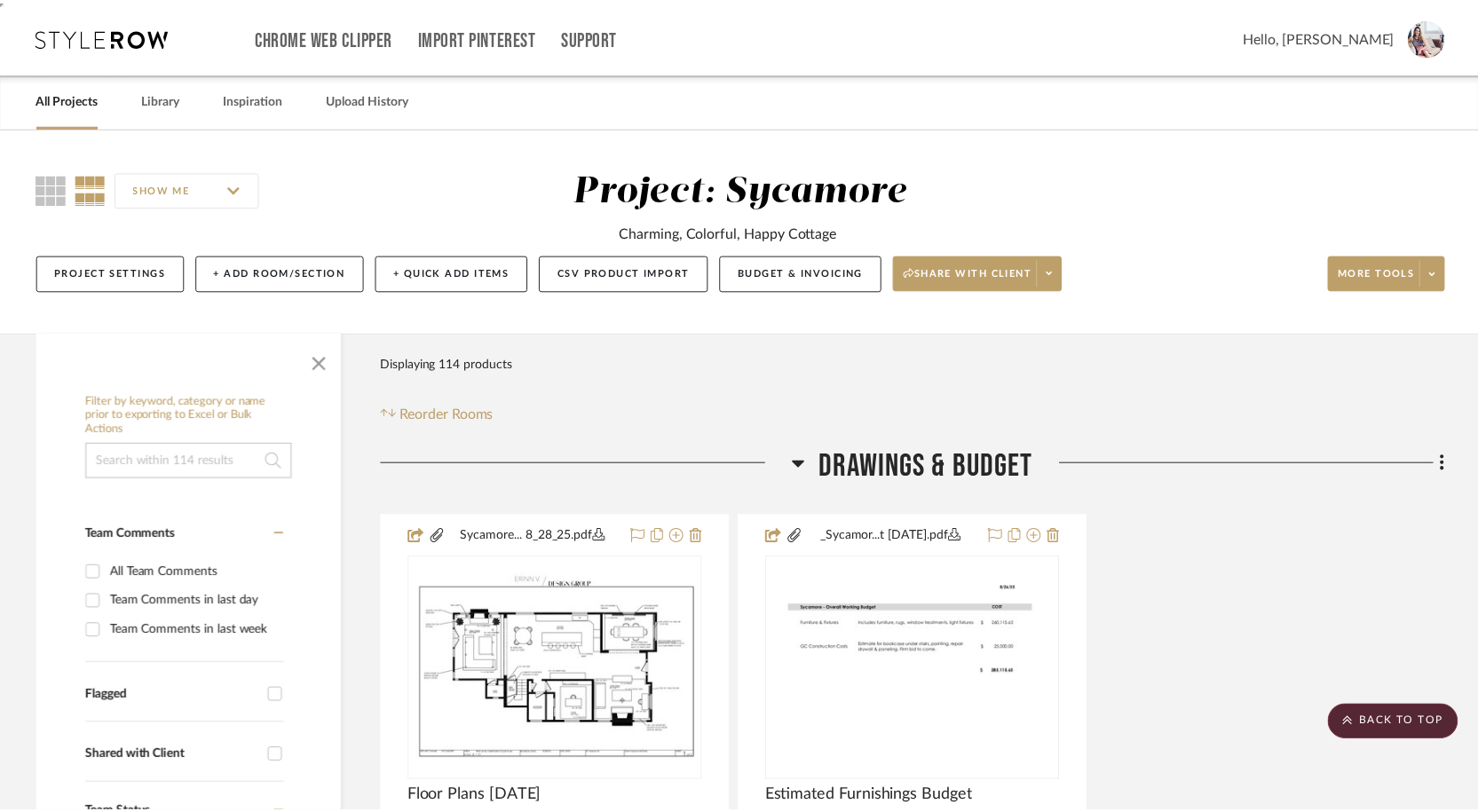
scroll to position [8032, 0]
